Goal: Task Accomplishment & Management: Manage account settings

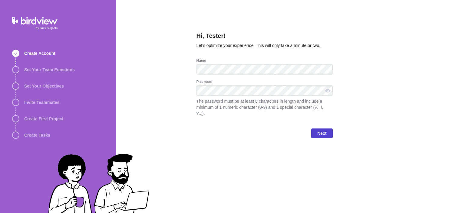
click at [329, 128] on span "Next" at bounding box center [321, 133] width 21 height 10
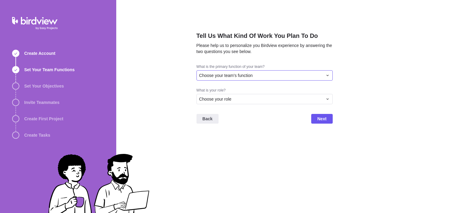
click at [271, 77] on div "Choose your team's function" at bounding box center [260, 75] width 123 height 6
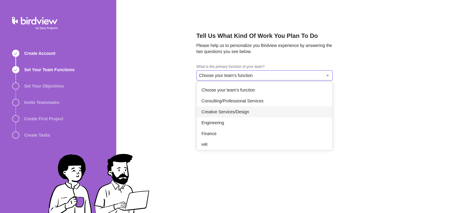
click at [233, 113] on span "Creative Services/Design" at bounding box center [225, 112] width 48 height 6
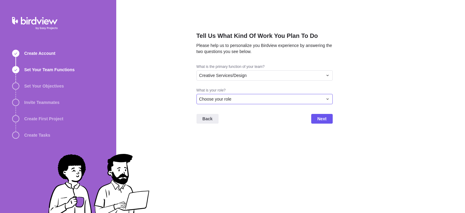
click at [236, 97] on div "Choose your role" at bounding box center [260, 99] width 123 height 6
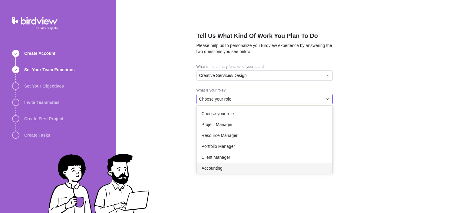
click at [233, 165] on div "Accounting" at bounding box center [265, 167] width 136 height 11
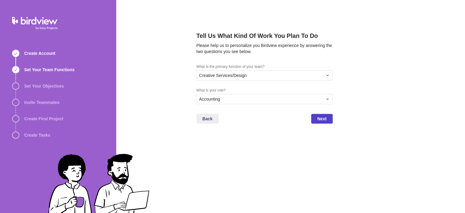
click at [318, 117] on span "Next" at bounding box center [321, 118] width 9 height 7
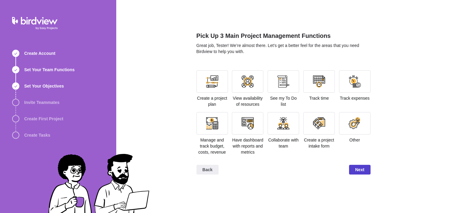
click at [361, 170] on span "Next" at bounding box center [359, 169] width 9 height 7
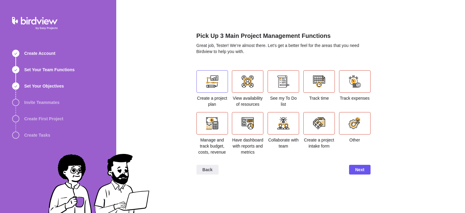
click at [214, 85] on div at bounding box center [212, 81] width 12 height 12
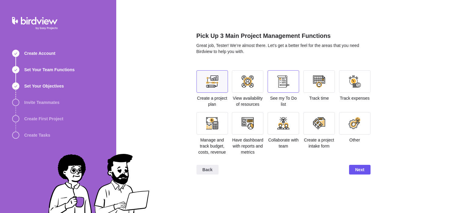
click at [273, 83] on div at bounding box center [282, 81] width 31 height 22
click at [348, 89] on div at bounding box center [354, 81] width 31 height 22
click at [359, 168] on span "Next" at bounding box center [359, 169] width 9 height 7
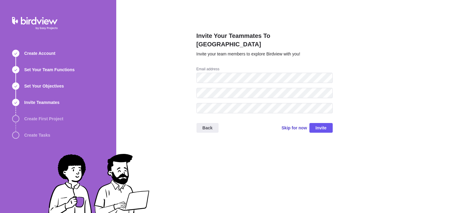
click at [291, 125] on span "Skip for now" at bounding box center [293, 128] width 25 height 6
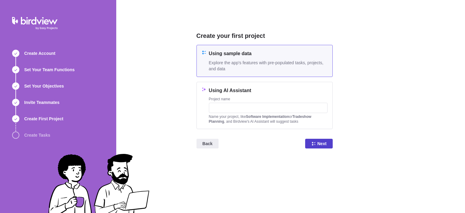
click at [319, 143] on span "Next" at bounding box center [321, 143] width 9 height 7
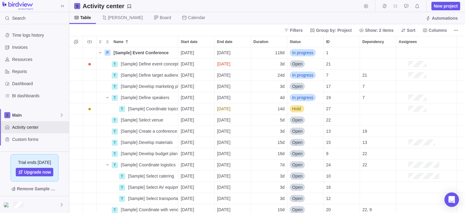
scroll to position [166, 395]
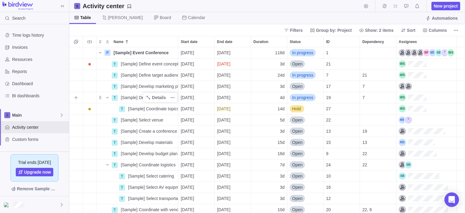
scroll to position [67, 0]
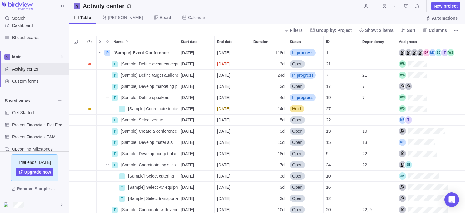
scroll to position [66, 0]
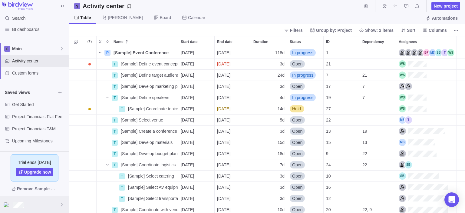
click at [59, 205] on div at bounding box center [34, 204] width 69 height 17
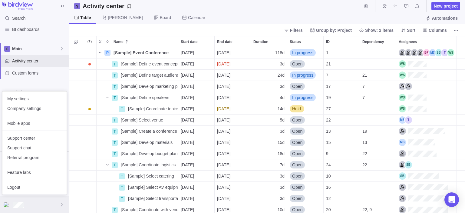
click at [59, 204] on div at bounding box center [34, 204] width 69 height 17
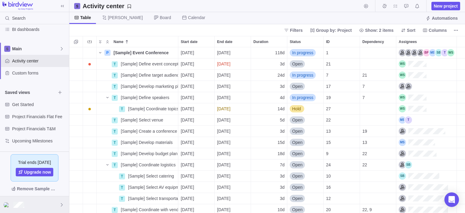
click at [59, 204] on icon at bounding box center [61, 204] width 5 height 5
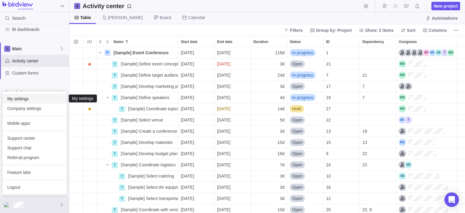
click at [33, 97] on span "My settings" at bounding box center [34, 99] width 54 height 6
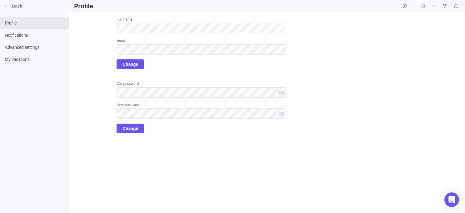
click at [313, 54] on div "Upload Full name Email Change Old password New password Change" at bounding box center [266, 112] width 395 height 201
click at [81, 76] on div "Upload Full name Email Change Old password New password Change" at bounding box center [180, 75] width 212 height 116
click at [37, 37] on span "Notifications" at bounding box center [34, 35] width 59 height 6
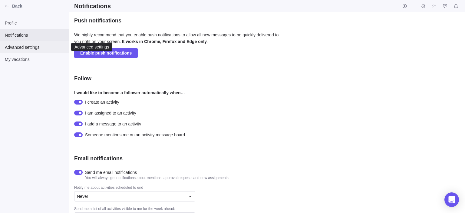
click at [27, 48] on span "Advanced settings" at bounding box center [34, 47] width 59 height 6
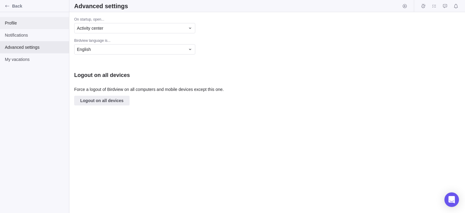
click at [32, 26] on span "Profile" at bounding box center [34, 23] width 59 height 6
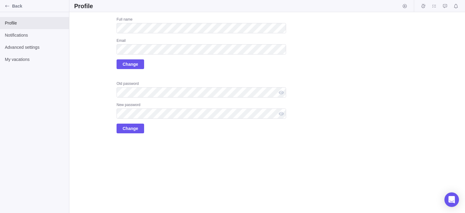
click at [100, 131] on div "Upload Full name Email Change Old password New password Change" at bounding box center [180, 75] width 212 height 116
click at [131, 64] on span "Change" at bounding box center [130, 64] width 15 height 7
click at [94, 77] on div "Upload Full name Email Change Old password New password Change" at bounding box center [180, 75] width 212 height 116
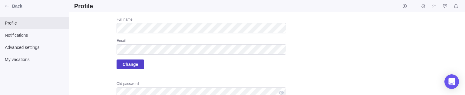
click at [129, 64] on span "Change" at bounding box center [130, 64] width 15 height 7
click at [134, 61] on span "Change" at bounding box center [130, 64] width 15 height 7
click at [139, 67] on span "Change" at bounding box center [130, 64] width 28 height 10
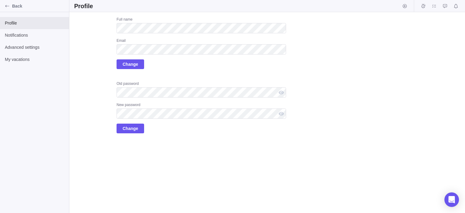
click at [339, 94] on div "Upload Full name Email Change Old password New password Change" at bounding box center [266, 112] width 395 height 201
click at [17, 8] on span "Back" at bounding box center [39, 6] width 54 height 6
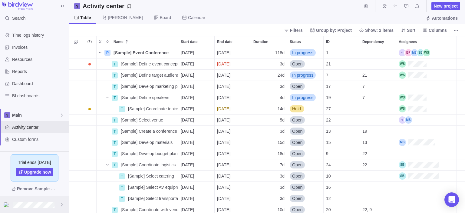
scroll to position [166, 395]
click at [57, 94] on div at bounding box center [34, 204] width 69 height 17
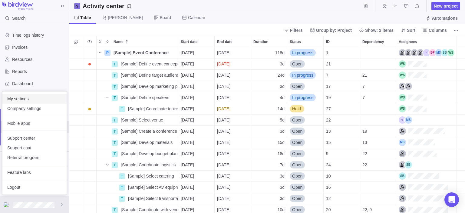
click at [40, 94] on span "My settings" at bounding box center [34, 99] width 54 height 6
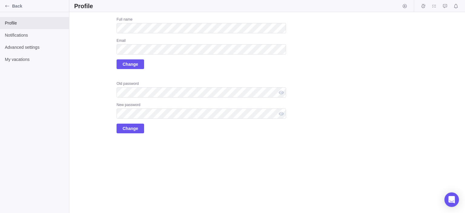
click at [326, 94] on div "Upload Full name Email Change Old password New password Change" at bounding box center [266, 112] width 395 height 201
click at [14, 6] on span "Back" at bounding box center [39, 6] width 54 height 6
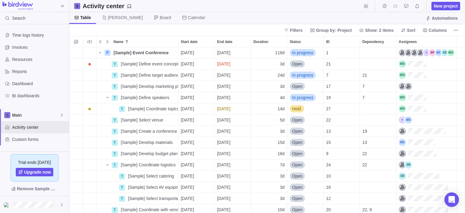
scroll to position [166, 395]
click at [34, 87] on div "Dashboard" at bounding box center [34, 83] width 69 height 12
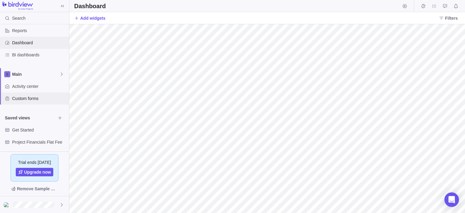
scroll to position [66, 0]
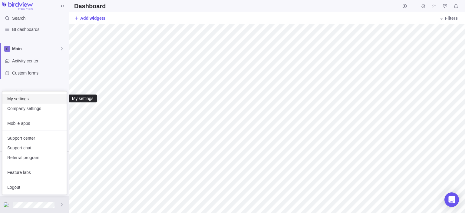
click at [42, 94] on span "My settings" at bounding box center [34, 99] width 54 height 6
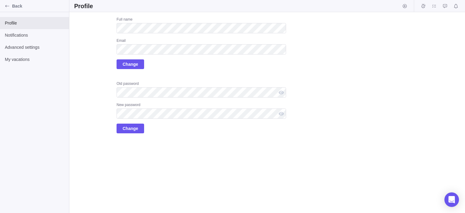
click at [199, 68] on div "Full name Email Change" at bounding box center [200, 43] width 169 height 52
click at [189, 67] on div "Full name Email Change" at bounding box center [200, 43] width 169 height 52
click at [140, 65] on span "Change" at bounding box center [130, 64] width 28 height 10
click at [93, 73] on div "Upload Full name Email Change Old password New password Change" at bounding box center [180, 75] width 212 height 116
click at [201, 67] on div "Full name Email Change" at bounding box center [200, 43] width 169 height 52
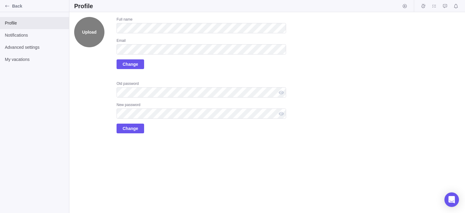
click at [89, 35] on label "Upload" at bounding box center [89, 32] width 30 height 30
click at [0, 0] on input "Upload" at bounding box center [0, 0] width 0 height 0
click at [88, 30] on label "Upload" at bounding box center [89, 32] width 30 height 30
click at [0, 0] on input "Upload" at bounding box center [0, 0] width 0 height 0
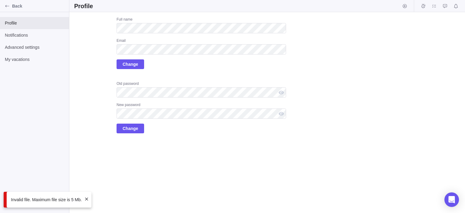
click at [86, 198] on span at bounding box center [86, 198] width 5 height 5
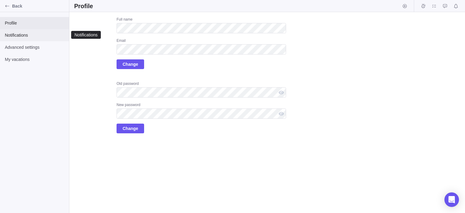
click at [29, 34] on span "Notifications" at bounding box center [34, 35] width 59 height 6
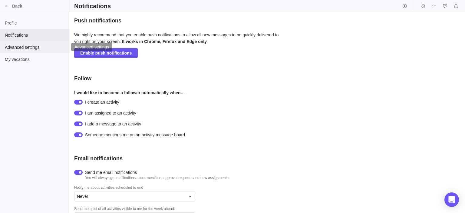
click at [28, 47] on span "Advanced settings" at bounding box center [34, 47] width 59 height 6
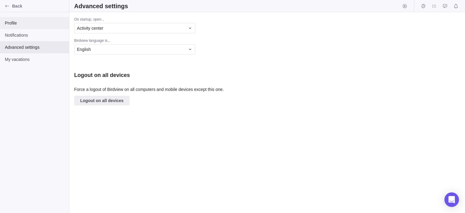
click at [34, 22] on span "Profile" at bounding box center [34, 23] width 59 height 6
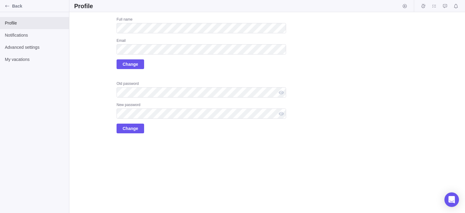
click at [216, 34] on div "Full name Email Change" at bounding box center [200, 43] width 169 height 52
click at [405, 4] on icon "Start timer" at bounding box center [404, 6] width 5 height 5
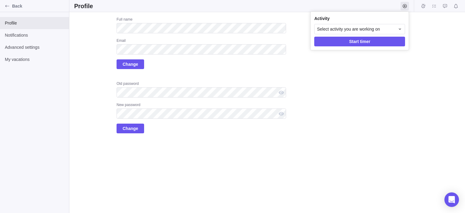
click at [455, 5] on body "Back Profile Notifications Advanced settings My vacations Profile Upload Full n…" at bounding box center [232, 106] width 465 height 213
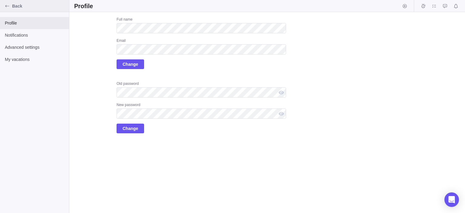
click at [22, 7] on span "Back" at bounding box center [39, 6] width 54 height 6
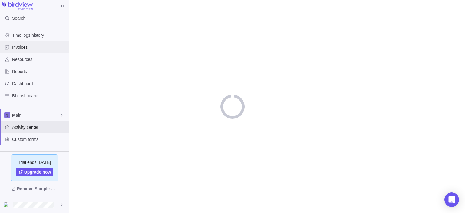
click at [44, 47] on span "Invoices" at bounding box center [39, 47] width 54 height 6
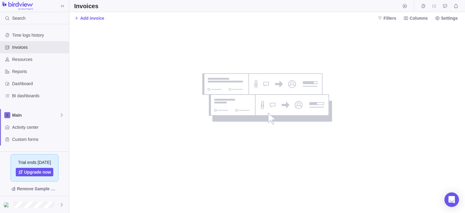
click at [162, 124] on div at bounding box center [266, 118] width 395 height 189
click at [18, 5] on img at bounding box center [17, 6] width 31 height 8
drag, startPoint x: 57, startPoint y: 4, endPoint x: 65, endPoint y: 4, distance: 7.3
click at [59, 4] on div at bounding box center [34, 6] width 69 height 8
click at [65, 4] on span at bounding box center [62, 6] width 8 height 8
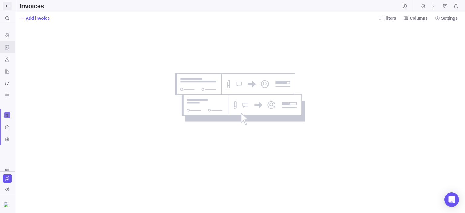
click at [8, 6] on icon at bounding box center [7, 6] width 5 height 5
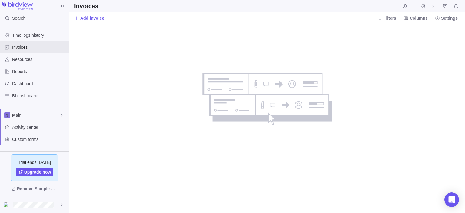
click at [212, 155] on div "no data to show" at bounding box center [267, 118] width 130 height 189
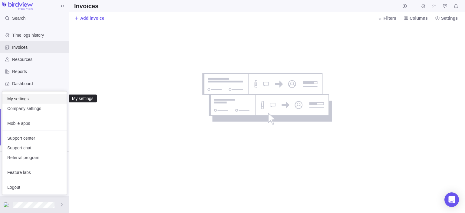
click at [44, 99] on span "My settings" at bounding box center [34, 99] width 54 height 6
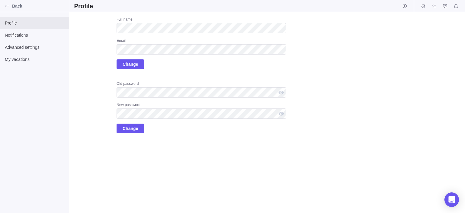
click at [209, 37] on div "Full name Email Change" at bounding box center [200, 43] width 169 height 52
click at [135, 65] on span "Change" at bounding box center [130, 64] width 15 height 7
click at [177, 35] on div "Full name Email Change" at bounding box center [200, 43] width 169 height 52
click at [151, 36] on div "Full name Email Change" at bounding box center [200, 43] width 169 height 52
click at [127, 67] on span "Change" at bounding box center [130, 64] width 15 height 7
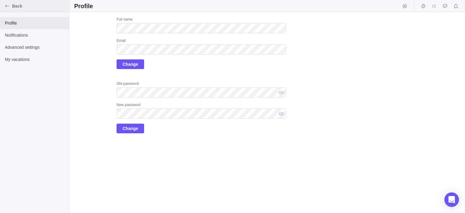
click at [8, 5] on icon "Back" at bounding box center [7, 6] width 5 height 5
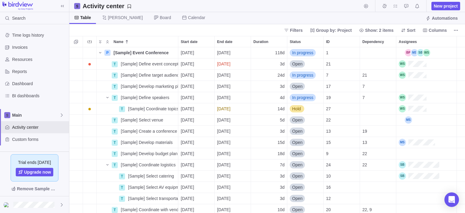
scroll to position [166, 395]
click at [421, 97] on div "Assignees" at bounding box center [412, 97] width 28 height 7
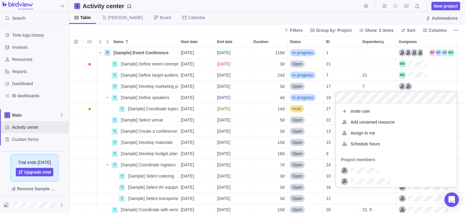
scroll to position [84, 120]
click at [456, 44] on div "Name Start date End date Duration Status ID Dependency Assignees P [Sample] Eve…" at bounding box center [266, 124] width 395 height 177
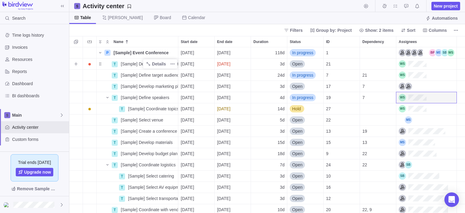
click at [131, 63] on span "[Sample] Define event concept" at bounding box center [149, 64] width 57 height 6
click at [122, 66] on input "[Sample] Define event concept" at bounding box center [148, 63] width 60 height 11
click at [215, 24] on body "Search Time logs history Invoices Resources Reports Dashboard BI dashboards Mai…" at bounding box center [232, 106] width 465 height 213
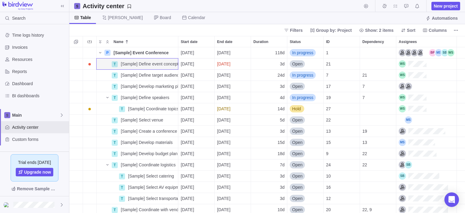
click at [131, 29] on div "Filters Group by: Project Show: 2 items Sort Columns" at bounding box center [266, 30] width 395 height 12
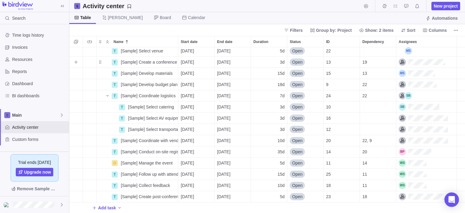
scroll to position [0, 0]
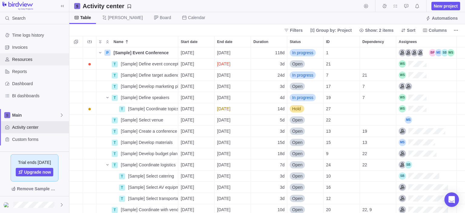
click at [35, 62] on span "Resources" at bounding box center [39, 59] width 54 height 6
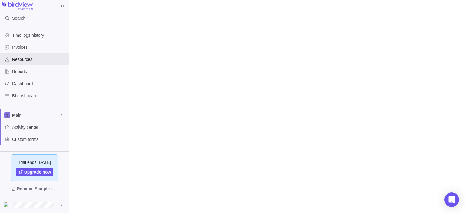
click at [155, 114] on div "Search Time logs history Invoices Resources Reports Dashboard BI dashboards Mai…" at bounding box center [232, 106] width 465 height 213
click at [38, 97] on span "BI dashboards" at bounding box center [39, 96] width 54 height 6
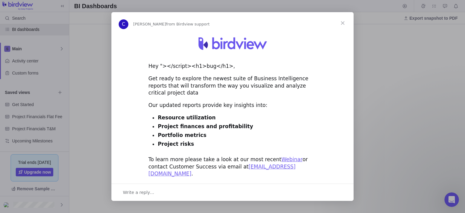
click at [342, 23] on span "Close" at bounding box center [343, 23] width 22 height 22
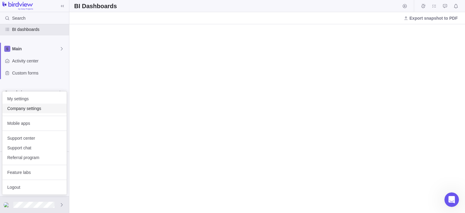
click at [35, 112] on div "Company settings" at bounding box center [34, 108] width 64 height 10
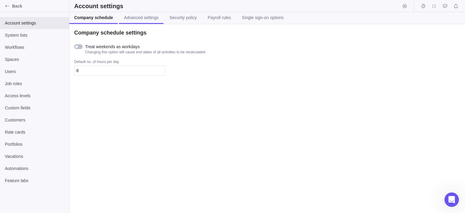
click at [133, 21] on link "Advanced settings" at bounding box center [141, 18] width 44 height 12
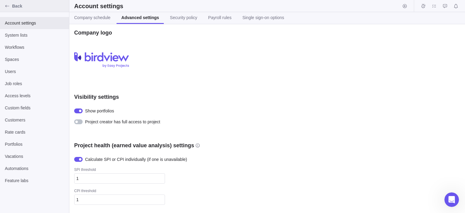
click at [24, 5] on span "Back" at bounding box center [39, 6] width 54 height 6
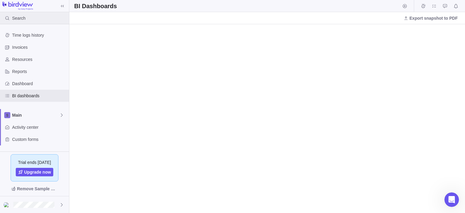
click at [26, 21] on div "Search" at bounding box center [14, 18] width 28 height 12
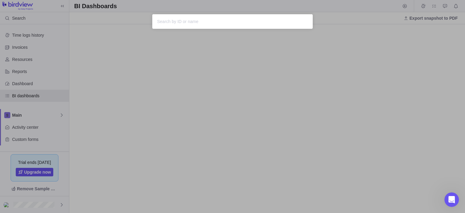
click at [208, 21] on input "text" at bounding box center [232, 21] width 151 height 7
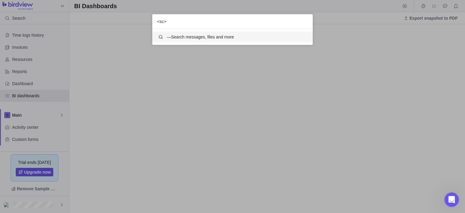
scroll to position [16, 160]
type input "<script>"
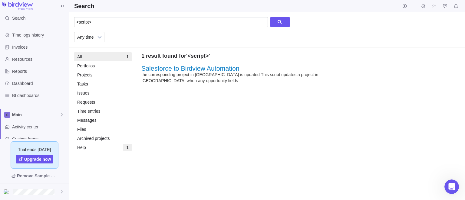
click at [227, 139] on div "<script> Any time Previous month Previous week Yesterday Today This week This m…" at bounding box center [266, 106] width 395 height 188
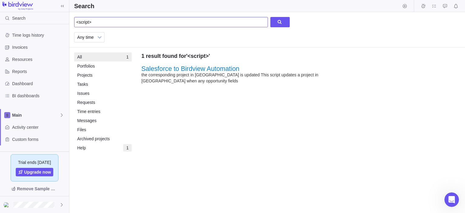
drag, startPoint x: 114, startPoint y: 20, endPoint x: 71, endPoint y: 25, distance: 43.5
click at [74, 25] on input "<script>" at bounding box center [171, 22] width 194 height 10
click at [233, 99] on div "<script> Any time Previous month Previous week Yesterday Today This week This m…" at bounding box center [266, 112] width 395 height 201
click at [109, 22] on input "<script>" at bounding box center [171, 22] width 194 height 10
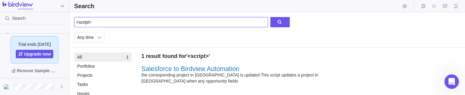
click at [77, 22] on input "<script>" at bounding box center [171, 22] width 194 height 10
click at [113, 22] on input ""<script>" at bounding box center [171, 22] width 194 height 10
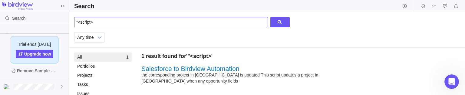
click at [113, 22] on input ""<script>" at bounding box center [171, 22] width 194 height 10
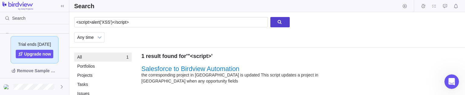
click at [277, 23] on div at bounding box center [279, 22] width 19 height 10
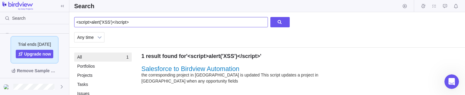
click at [142, 18] on input "<script>alert('XSS')</script>" at bounding box center [171, 22] width 194 height 10
click at [151, 22] on input "&&<script>alert('XSS')</script>--" at bounding box center [171, 22] width 194 height 10
type input "&&-alert(1)-"
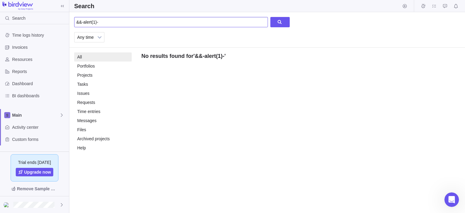
drag, startPoint x: 106, startPoint y: 21, endPoint x: 67, endPoint y: 27, distance: 39.9
click at [74, 27] on input "&&-alert(1)-" at bounding box center [171, 22] width 194 height 10
type input "H"
type input "h"
click at [76, 24] on input "<H7>Bug</H7>" at bounding box center [171, 22] width 194 height 10
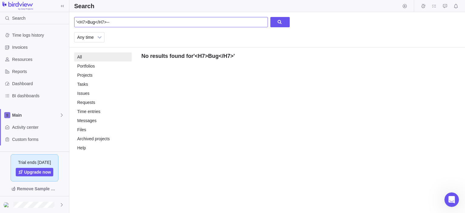
type input "'<H7>Bug</H7>-"
click at [59, 203] on div at bounding box center [34, 204] width 69 height 17
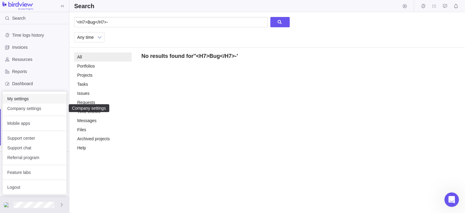
click at [57, 100] on span "My settings" at bounding box center [34, 99] width 54 height 6
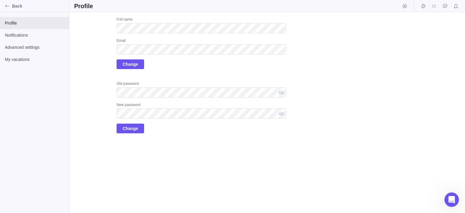
click at [259, 187] on div "Upload Full name Email Change Old password New password Change" at bounding box center [266, 112] width 395 height 201
click at [4, 4] on div "Back" at bounding box center [7, 6] width 10 height 10
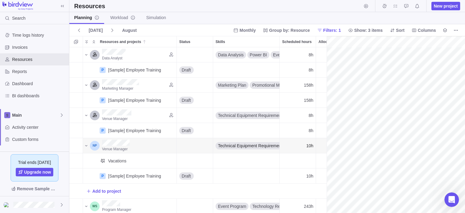
scroll to position [0, 109]
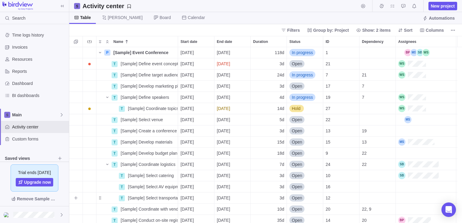
scroll to position [172, 388]
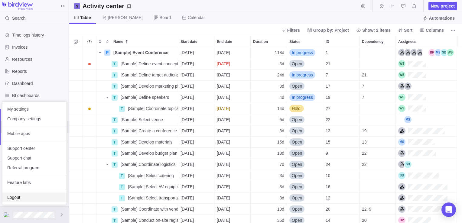
click at [16, 195] on span "Logout" at bounding box center [34, 198] width 54 height 6
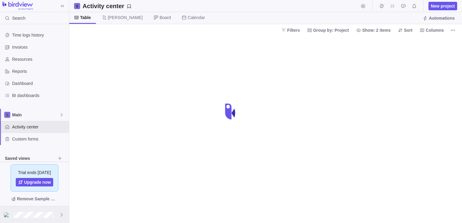
drag, startPoint x: 0, startPoint y: 0, endPoint x: 36, endPoint y: 218, distance: 221.4
click at [36, 218] on div at bounding box center [34, 215] width 69 height 17
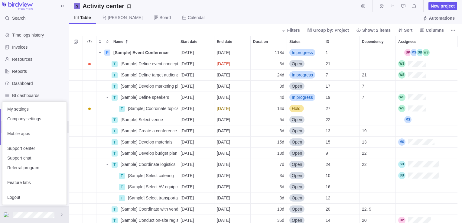
scroll to position [172, 388]
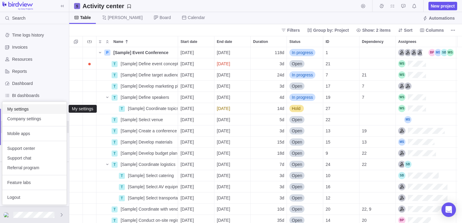
click at [32, 110] on span "My settings" at bounding box center [34, 109] width 54 height 6
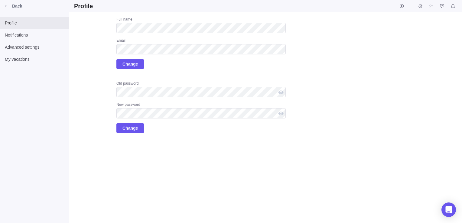
click at [107, 79] on div "Upload Full name Email Change Old password New password Change" at bounding box center [180, 75] width 212 height 116
click at [8, 6] on icon "Back" at bounding box center [7, 6] width 5 height 5
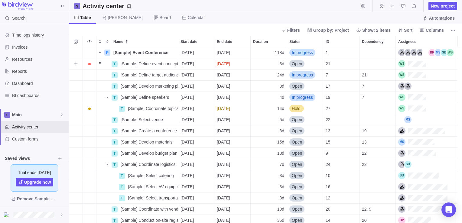
scroll to position [172, 388]
click at [443, 9] on span "New project" at bounding box center [443, 6] width 29 height 8
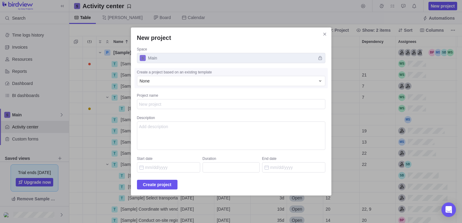
type textarea "x"
click at [256, 57] on span "Main" at bounding box center [231, 58] width 188 height 10
click at [212, 80] on div "None" at bounding box center [228, 81] width 176 height 6
click at [211, 80] on div "None" at bounding box center [228, 81] width 176 height 6
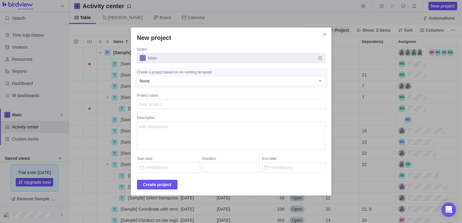
click at [323, 34] on icon "Close" at bounding box center [325, 34] width 5 height 5
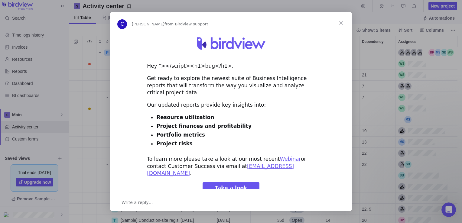
scroll to position [0, 0]
click at [340, 22] on span "Close" at bounding box center [341, 23] width 22 height 22
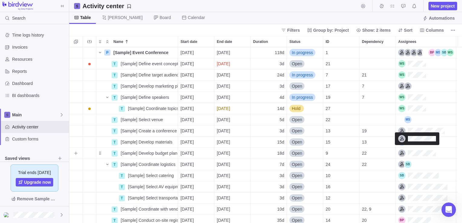
click at [425, 152] on div "Assignees" at bounding box center [417, 153] width 38 height 7
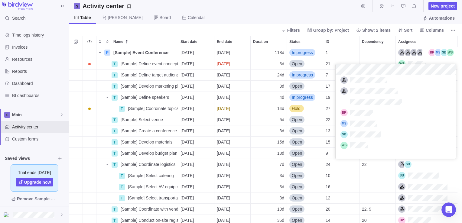
scroll to position [85, 0]
click at [383, 114] on div "grid" at bounding box center [396, 112] width 120 height 11
click at [214, 22] on body "Search Time logs history Invoices Resources Reports Dashboard BI dashboards Mai…" at bounding box center [231, 111] width 462 height 223
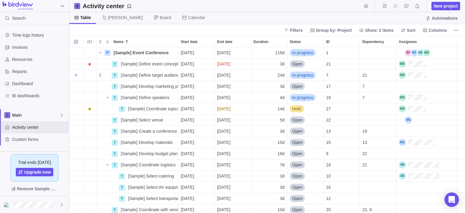
scroll to position [166, 395]
click at [241, 24] on div "Filters Group by: Project Show: 2 items Sort Columns" at bounding box center [266, 30] width 395 height 12
click at [408, 120] on div "Assignees" at bounding box center [404, 119] width 13 height 7
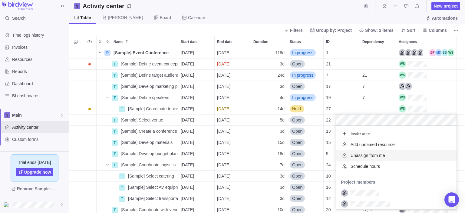
scroll to position [133, 0]
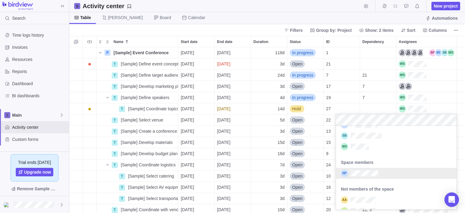
click at [415, 172] on div "grid" at bounding box center [396, 173] width 120 height 11
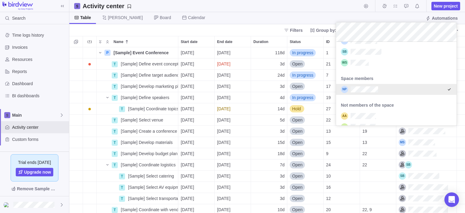
click at [326, 14] on body "Search Time logs history Invoices Resources Reports Dashboard BI dashboards Mai…" at bounding box center [232, 106] width 465 height 213
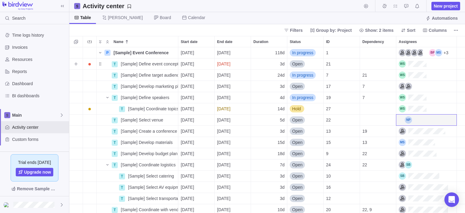
click at [423, 63] on div "Assignees" at bounding box center [412, 63] width 28 height 7
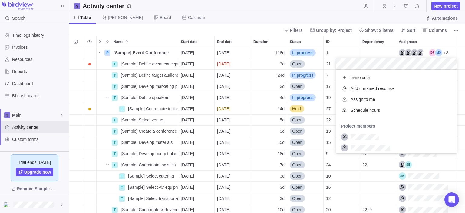
scroll to position [84, 120]
click at [419, 164] on div "P [Sample] Event Conference Details 07/14/2025 12/24/2025 118d In progress 1 +3…" at bounding box center [266, 130] width 395 height 166
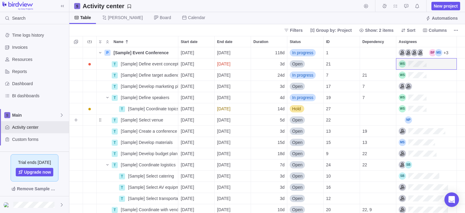
click at [408, 120] on div "Assignees" at bounding box center [404, 119] width 13 height 7
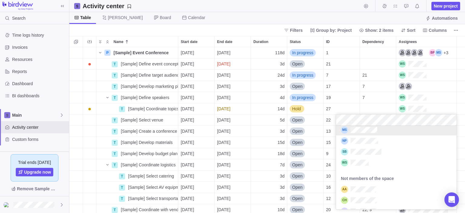
scroll to position [127, 0]
click at [450, 137] on div "grid" at bounding box center [396, 141] width 120 height 11
click at [391, 20] on body "Search Time logs history Invoices Resources Reports Dashboard BI dashboards Mai…" at bounding box center [232, 106] width 465 height 213
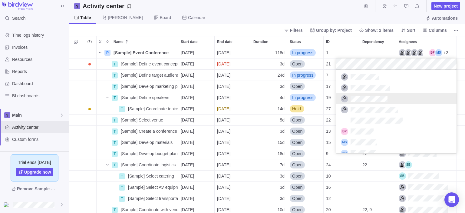
scroll to position [67, 0]
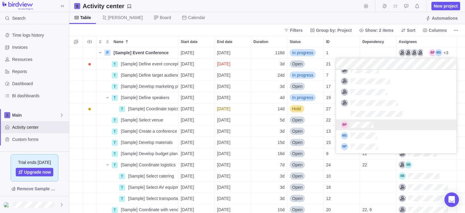
click at [409, 121] on div "grid" at bounding box center [396, 124] width 120 height 11
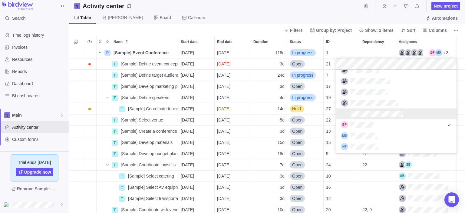
click at [108, 51] on div "P [Sample] Event Conference Details 07/14/2025 12/24/2025 118d In progress 1 +3…" at bounding box center [266, 130] width 395 height 166
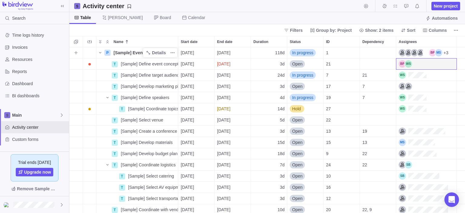
click at [106, 51] on div "P" at bounding box center [107, 53] width 6 height 6
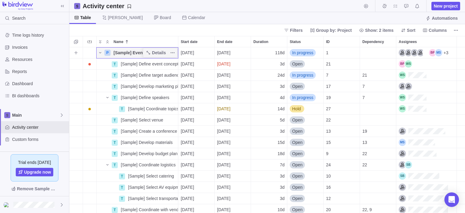
click at [106, 51] on div "P" at bounding box center [107, 53] width 6 height 6
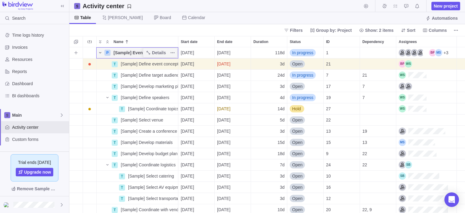
click at [97, 54] on span "Name" at bounding box center [100, 52] width 7 height 8
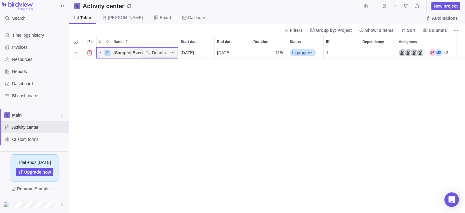
click at [99, 54] on icon "Name" at bounding box center [100, 52] width 5 height 5
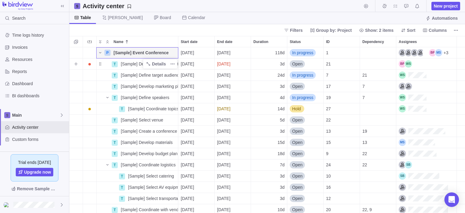
click at [118, 65] on span "T" at bounding box center [114, 63] width 7 height 5
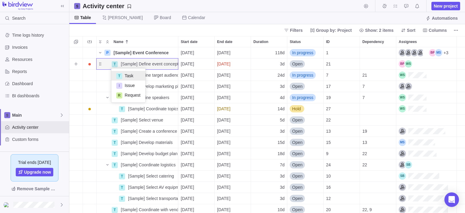
click at [130, 77] on span "Task" at bounding box center [129, 76] width 9 height 6
click at [296, 99] on span "In progress" at bounding box center [302, 97] width 21 height 6
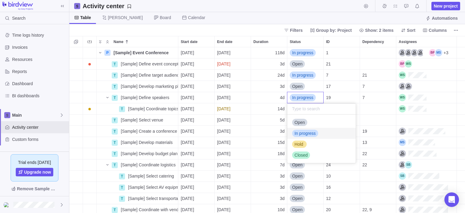
click at [272, 82] on div "P [Sample] Event Conference Details 07/14/2025 12/24/2025 118d In progress 1 +3…" at bounding box center [266, 130] width 395 height 166
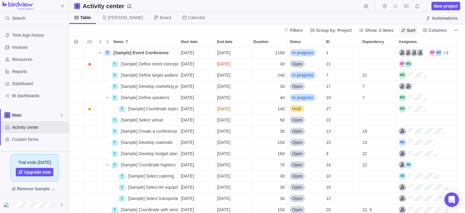
click at [412, 30] on span "Sort" at bounding box center [411, 30] width 8 height 6
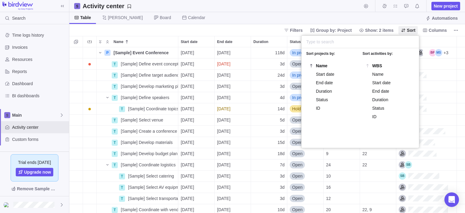
click at [176, 19] on body "Search Time logs history Invoices Resources Reports Dashboard BI dashboards Mai…" at bounding box center [232, 106] width 465 height 213
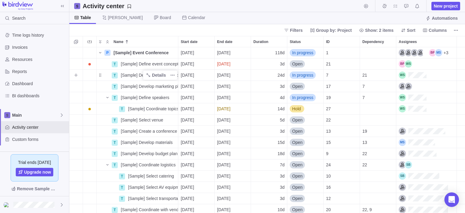
scroll to position [69, 0]
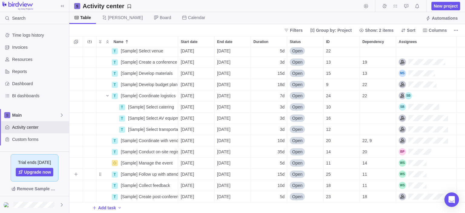
click at [418, 176] on div "Assignees" at bounding box center [412, 173] width 28 height 7
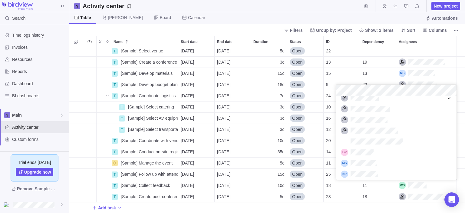
scroll to position [67, 0]
click at [373, 148] on div "grid" at bounding box center [396, 151] width 120 height 11
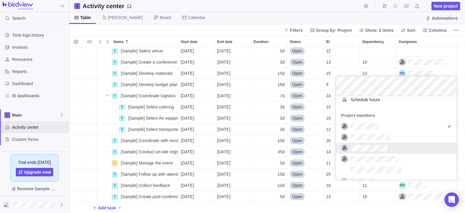
scroll to position [0, 0]
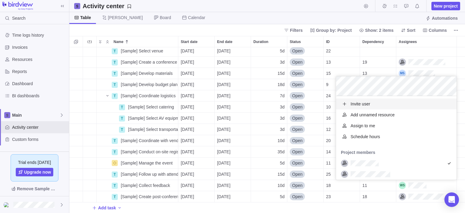
click at [359, 102] on span "Invite user" at bounding box center [360, 104] width 20 height 6
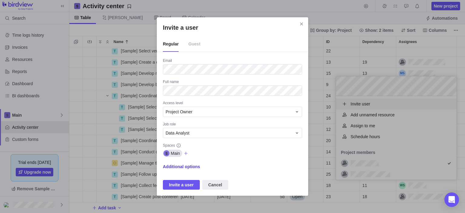
click at [183, 167] on span "Additional options" at bounding box center [181, 166] width 37 height 6
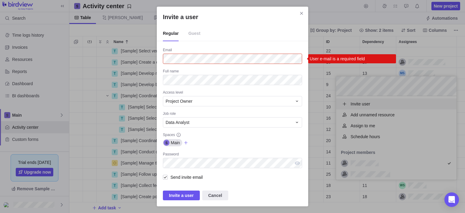
click at [197, 35] on span "Guest" at bounding box center [194, 33] width 12 height 15
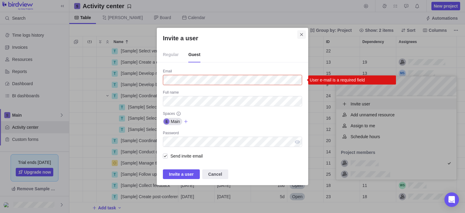
click at [302, 35] on icon "Close" at bounding box center [301, 34] width 3 height 3
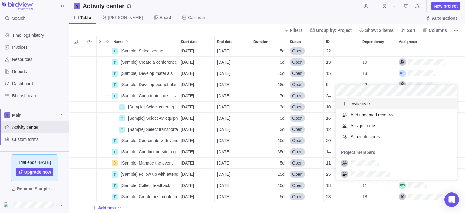
click at [36, 205] on body "Search Time logs history Invoices Resources Reports Dashboard BI dashboards Mai…" at bounding box center [232, 106] width 465 height 213
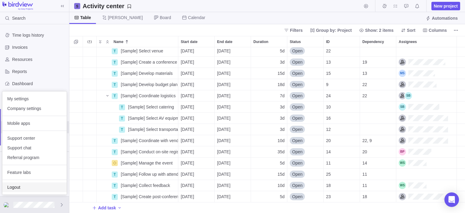
click at [24, 185] on span "Logout" at bounding box center [34, 187] width 54 height 6
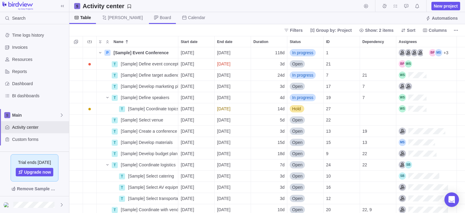
scroll to position [166, 395]
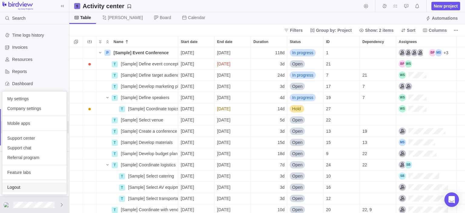
drag, startPoint x: 19, startPoint y: 186, endPoint x: 30, endPoint y: 183, distance: 11.6
click at [19, 186] on span "Logout" at bounding box center [34, 187] width 54 height 6
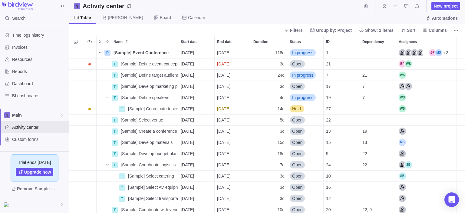
scroll to position [0, 0]
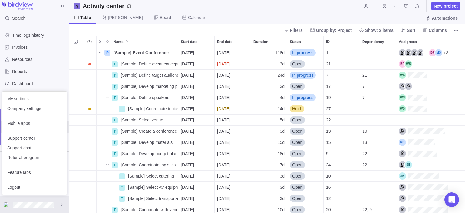
click at [66, 73] on body "Search Time logs history Invoices Resources Reports Dashboard BI dashboards Mai…" at bounding box center [232, 106] width 465 height 213
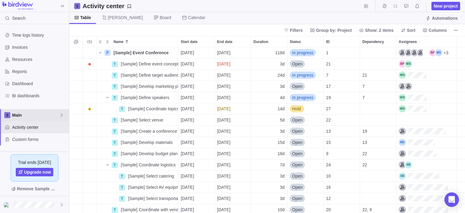
click at [47, 112] on span "Main" at bounding box center [35, 115] width 47 height 6
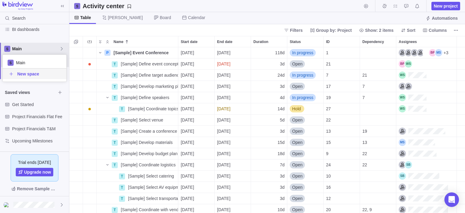
click at [38, 207] on body "Search Time logs history Invoices Resources Reports Dashboard BI dashboards Mai…" at bounding box center [232, 106] width 465 height 213
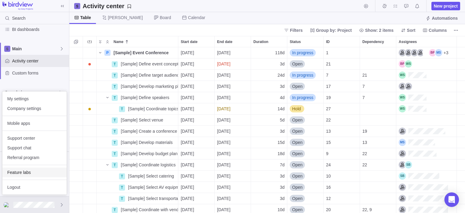
click at [32, 170] on span "Feature labs" at bounding box center [34, 172] width 54 height 6
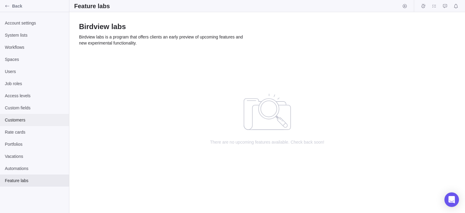
click at [23, 122] on span "Customers" at bounding box center [34, 120] width 59 height 6
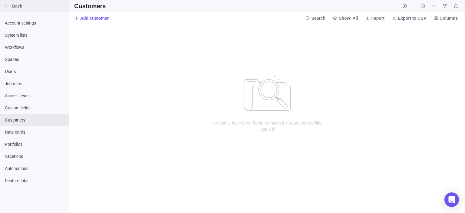
click at [10, 8] on div "Back" at bounding box center [7, 6] width 10 height 10
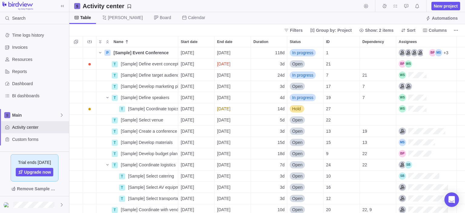
scroll to position [166, 395]
click at [455, 27] on span "More actions" at bounding box center [455, 30] width 8 height 8
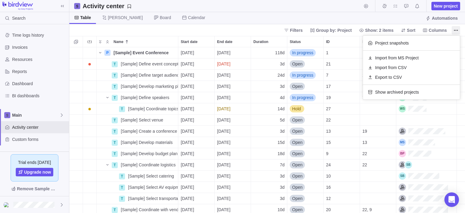
click at [393, 4] on body "Search Time logs history Invoices Resources Reports Dashboard BI dashboards Mai…" at bounding box center [232, 106] width 465 height 213
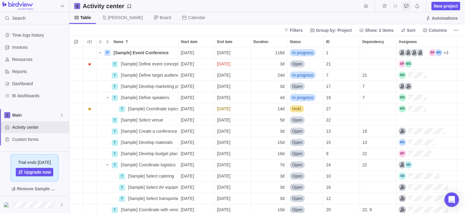
click at [405, 6] on icon "Approval requests" at bounding box center [406, 6] width 4 height 4
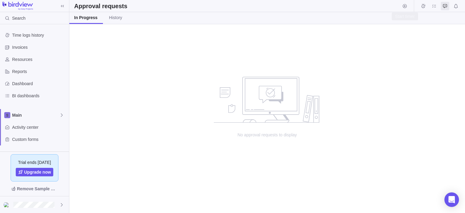
scroll to position [189, 395]
click at [410, 6] on div at bounding box center [430, 6] width 60 height 12
click at [406, 6] on icon "Start timer" at bounding box center [404, 6] width 5 height 5
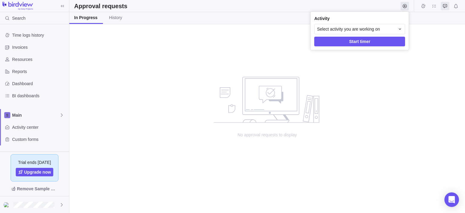
click at [427, 6] on body "Search Time logs history Invoices Resources Reports Dashboard BI dashboards Mai…" at bounding box center [232, 106] width 465 height 213
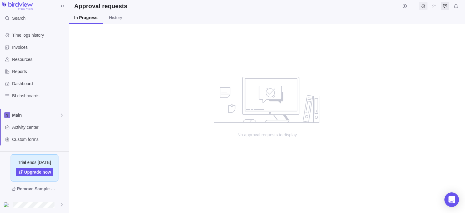
click at [423, 6] on icon "Time logs" at bounding box center [423, 6] width 5 height 5
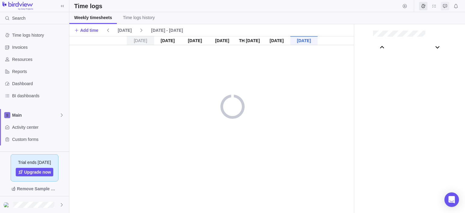
scroll to position [33671, 0]
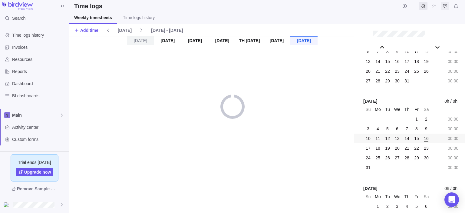
click at [443, 5] on icon "Approval requests" at bounding box center [444, 6] width 5 height 5
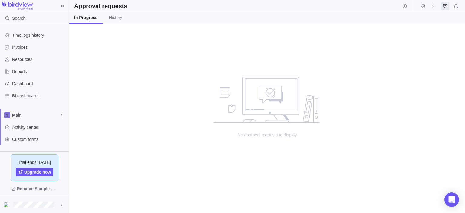
scroll to position [66, 0]
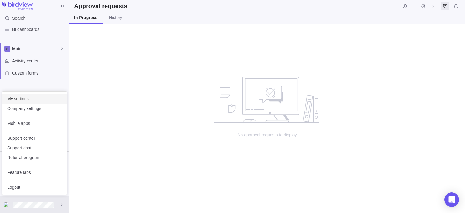
click at [44, 100] on span "My settings" at bounding box center [34, 99] width 54 height 6
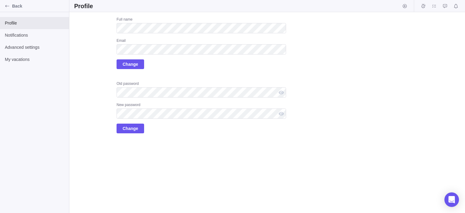
click at [102, 87] on div "Upload Full name Email Change Old password New password Change" at bounding box center [180, 75] width 212 height 116
click at [46, 38] on span "Notifications" at bounding box center [34, 35] width 59 height 6
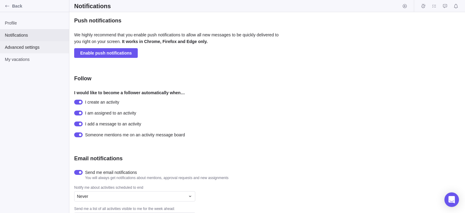
click at [40, 46] on span "Advanced settings" at bounding box center [34, 47] width 59 height 6
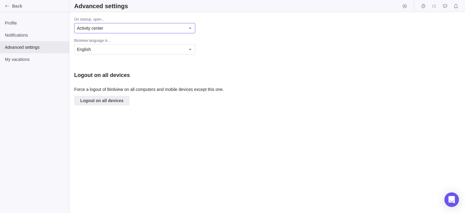
click at [136, 27] on div "Activity center" at bounding box center [131, 28] width 108 height 6
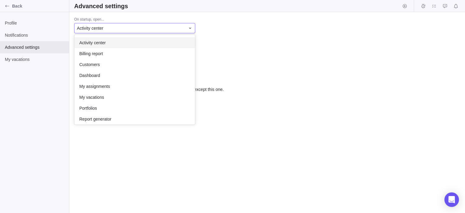
scroll to position [90, 120]
click at [32, 62] on body "Back Profile Notifications Advanced settings My vacations Advanced settings On …" at bounding box center [232, 106] width 465 height 213
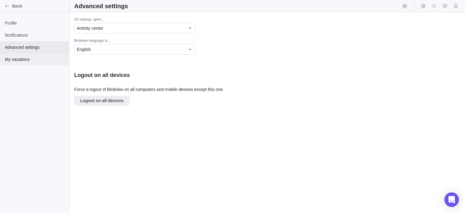
click at [32, 62] on span "My vacations" at bounding box center [34, 59] width 59 height 6
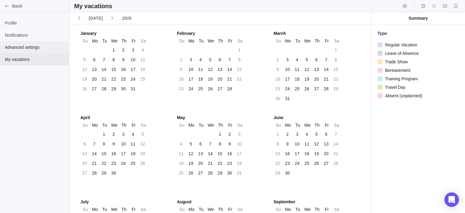
click at [52, 50] on div "Advanced settings" at bounding box center [34, 47] width 69 height 12
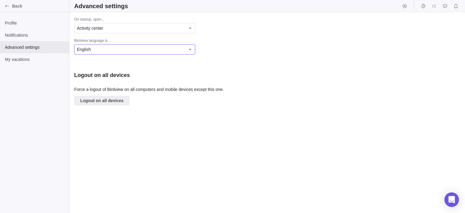
click at [173, 50] on div "English" at bounding box center [131, 49] width 108 height 6
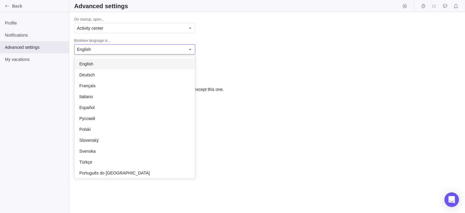
scroll to position [122, 120]
click at [273, 61] on div "On startup, open... Activity center Birdview language is... English English Deu…" at bounding box center [266, 112] width 395 height 201
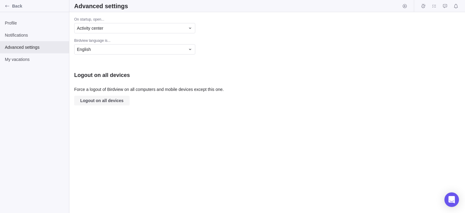
click at [115, 102] on span "Logout on all devices" at bounding box center [101, 100] width 43 height 7
click at [26, 33] on span "Notifications" at bounding box center [34, 35] width 59 height 6
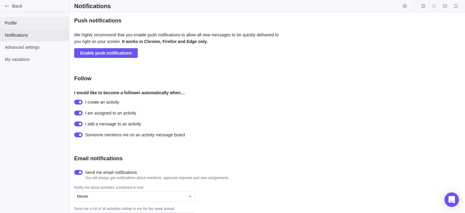
click at [13, 25] on span "Profile" at bounding box center [34, 23] width 59 height 6
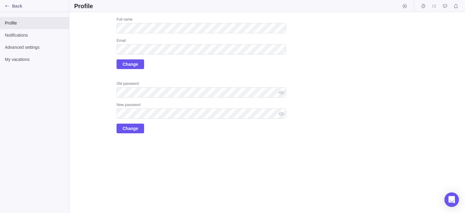
click at [96, 98] on div "Upload Full name Email Change Old password New password Change" at bounding box center [180, 75] width 212 height 116
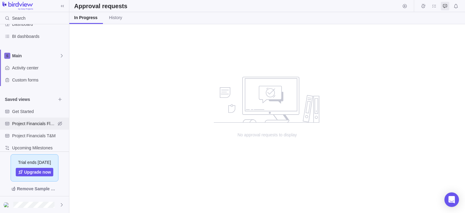
scroll to position [66, 0]
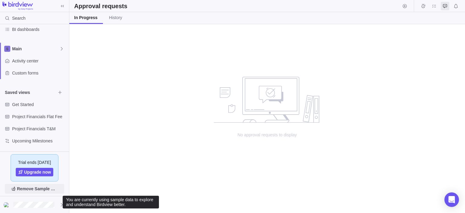
click at [47, 189] on span "Remove Sample Data" at bounding box center [37, 188] width 41 height 7
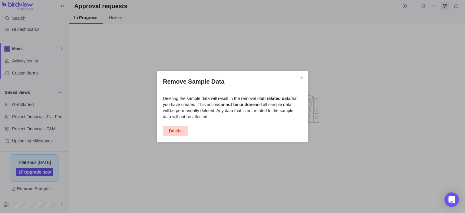
click at [176, 131] on span "Delete" at bounding box center [175, 130] width 13 height 7
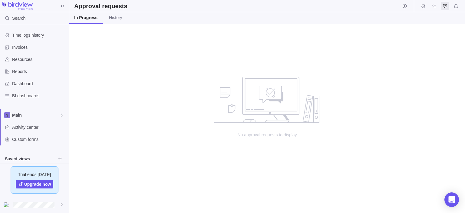
scroll to position [189, 395]
click at [62, 115] on icon at bounding box center [61, 115] width 5 height 5
click at [56, 129] on icon "Edit space settings" at bounding box center [57, 129] width 4 height 4
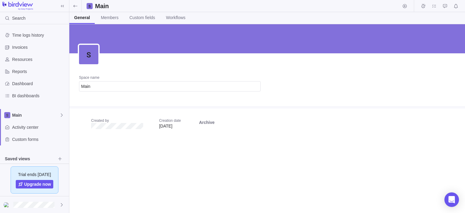
click at [169, 125] on span "[DATE]" at bounding box center [165, 125] width 13 height 5
click at [111, 15] on span "Members" at bounding box center [110, 18] width 18 height 6
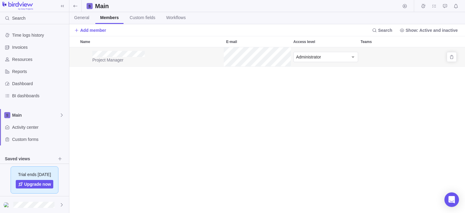
scroll to position [166, 395]
click at [331, 56] on div "Administrator" at bounding box center [322, 57] width 52 height 6
click at [249, 92] on div "Name E-mail Access level Teams Project Manager Administrator" at bounding box center [266, 124] width 395 height 177
click at [148, 20] on span "Custom fields" at bounding box center [142, 18] width 26 height 6
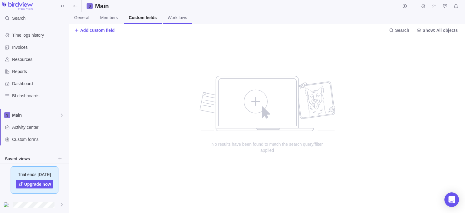
click at [172, 18] on span "Workflows" at bounding box center [177, 18] width 19 height 6
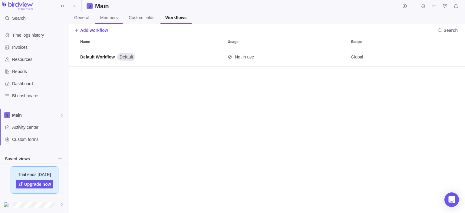
scroll to position [166, 395]
click at [111, 17] on span "Members" at bounding box center [109, 18] width 18 height 6
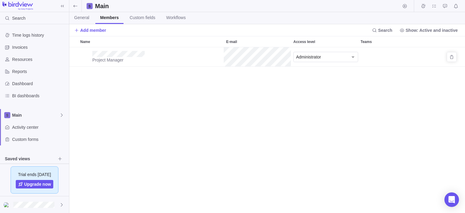
scroll to position [166, 395]
click at [456, 54] on span "Remove" at bounding box center [451, 57] width 8 height 8
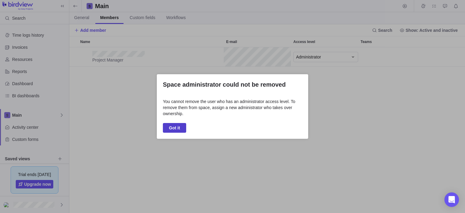
click at [171, 128] on span "Got it" at bounding box center [174, 127] width 11 height 7
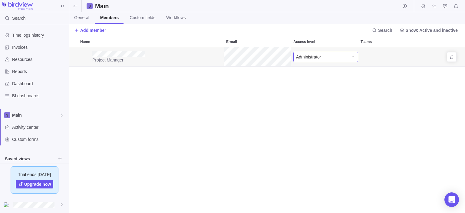
click at [325, 60] on div "Administrator" at bounding box center [325, 57] width 65 height 10
click at [305, 114] on span "Time Tracker" at bounding box center [310, 115] width 25 height 6
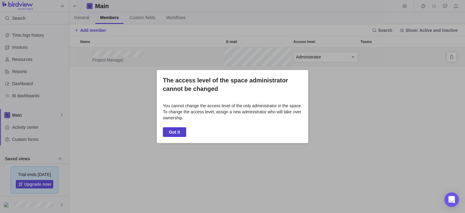
click at [182, 134] on span "Got it" at bounding box center [174, 132] width 23 height 10
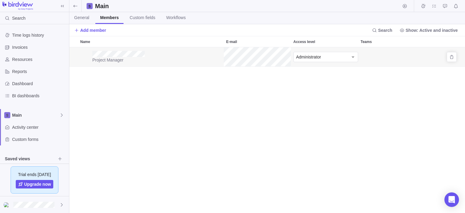
click at [315, 83] on div "Project Manager Administrator" at bounding box center [266, 130] width 395 height 166
click at [73, 7] on icon at bounding box center [75, 6] width 5 height 5
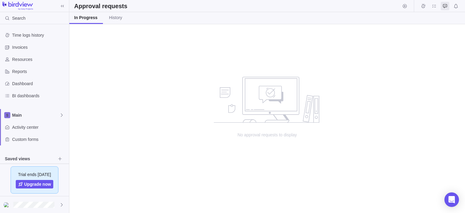
scroll to position [189, 395]
click at [64, 8] on icon at bounding box center [62, 6] width 5 height 5
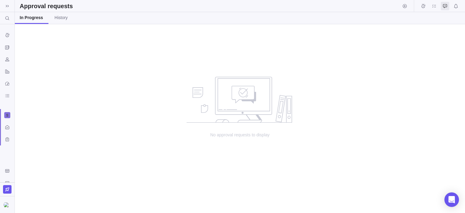
scroll to position [189, 450]
click at [5, 4] on span at bounding box center [7, 6] width 8 height 8
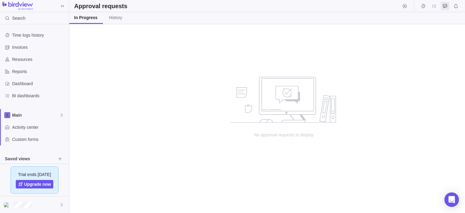
scroll to position [189, 395]
click at [30, 60] on span "Resources" at bounding box center [39, 59] width 54 height 6
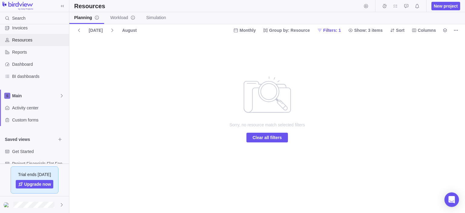
scroll to position [33, 0]
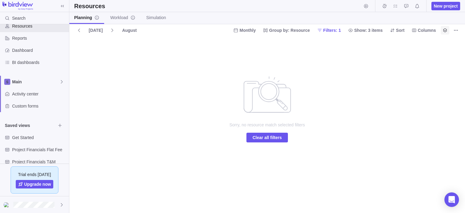
click at [441, 28] on span "Legend" at bounding box center [445, 30] width 8 height 8
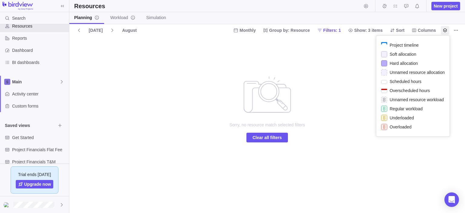
click at [122, 94] on body "Search Time logs history Invoices Resources Reports Dashboard BI dashboards Mai…" at bounding box center [232, 106] width 465 height 213
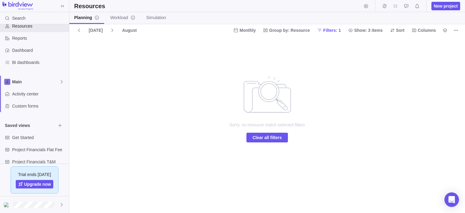
scroll to position [54, 0]
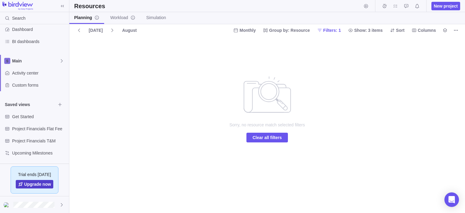
click at [40, 184] on span "Upgrade now" at bounding box center [37, 184] width 27 height 6
